Goal: Task Accomplishment & Management: Use online tool/utility

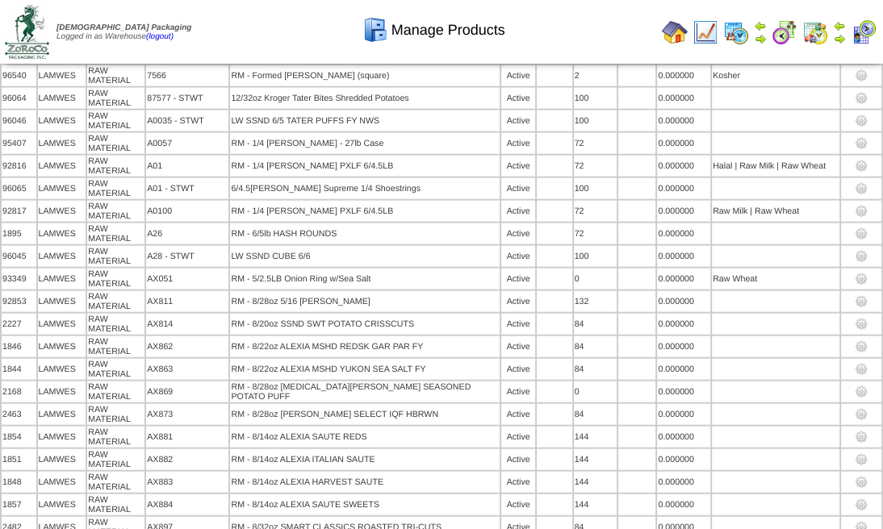
scroll to position [10250, 0]
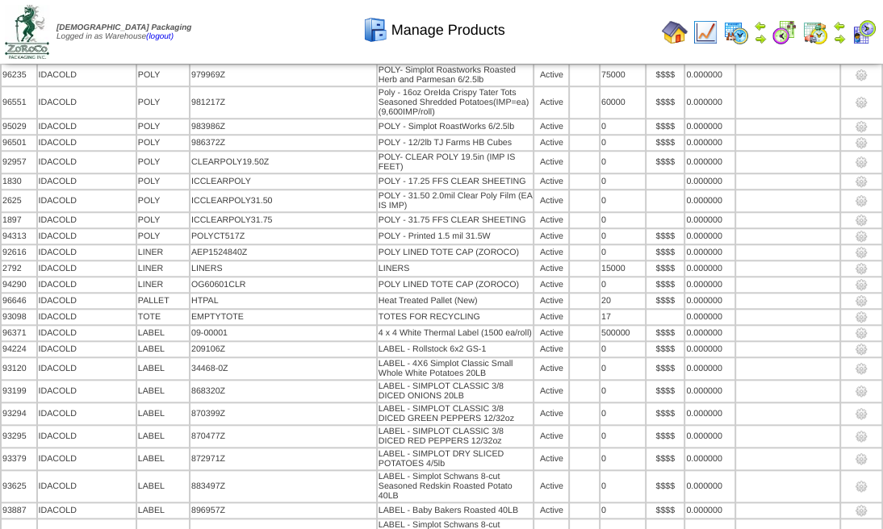
scroll to position [68862, 0]
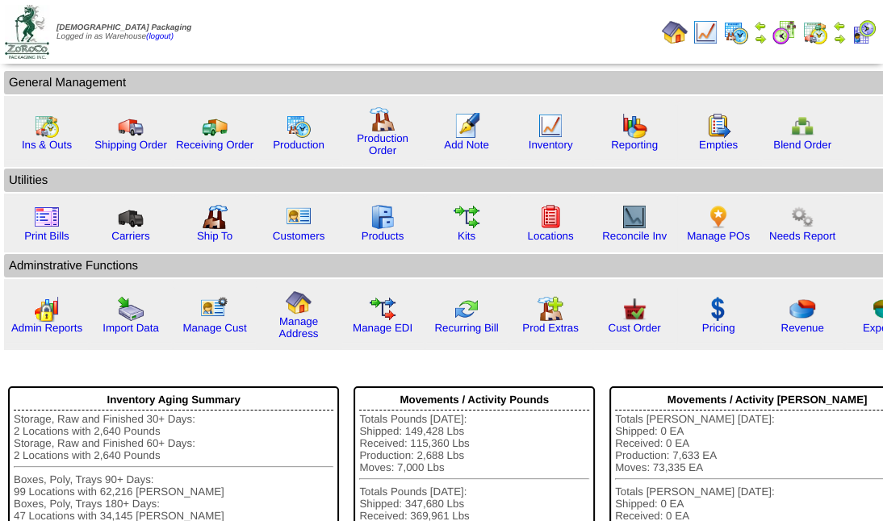
click at [827, 21] on img at bounding box center [815, 32] width 26 height 26
click at [817, 34] on img at bounding box center [815, 32] width 26 height 26
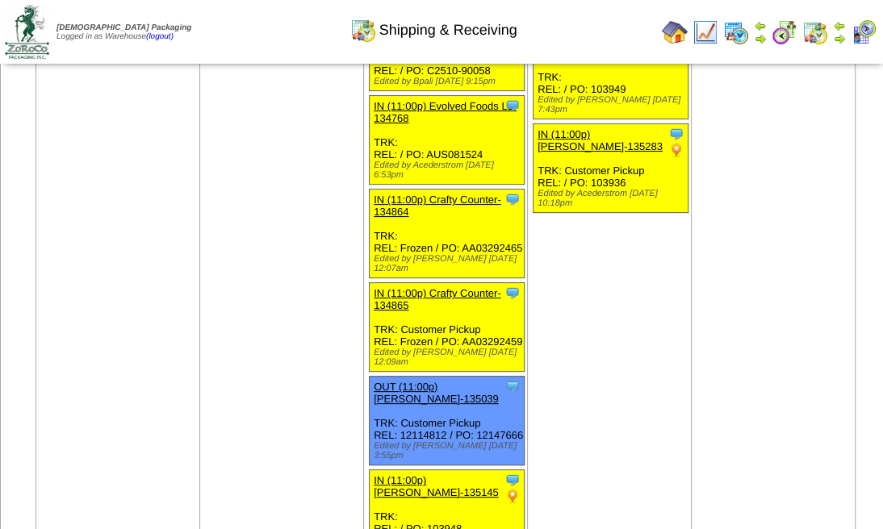
scroll to position [3872, 0]
